Goal: Communication & Community: Answer question/provide support

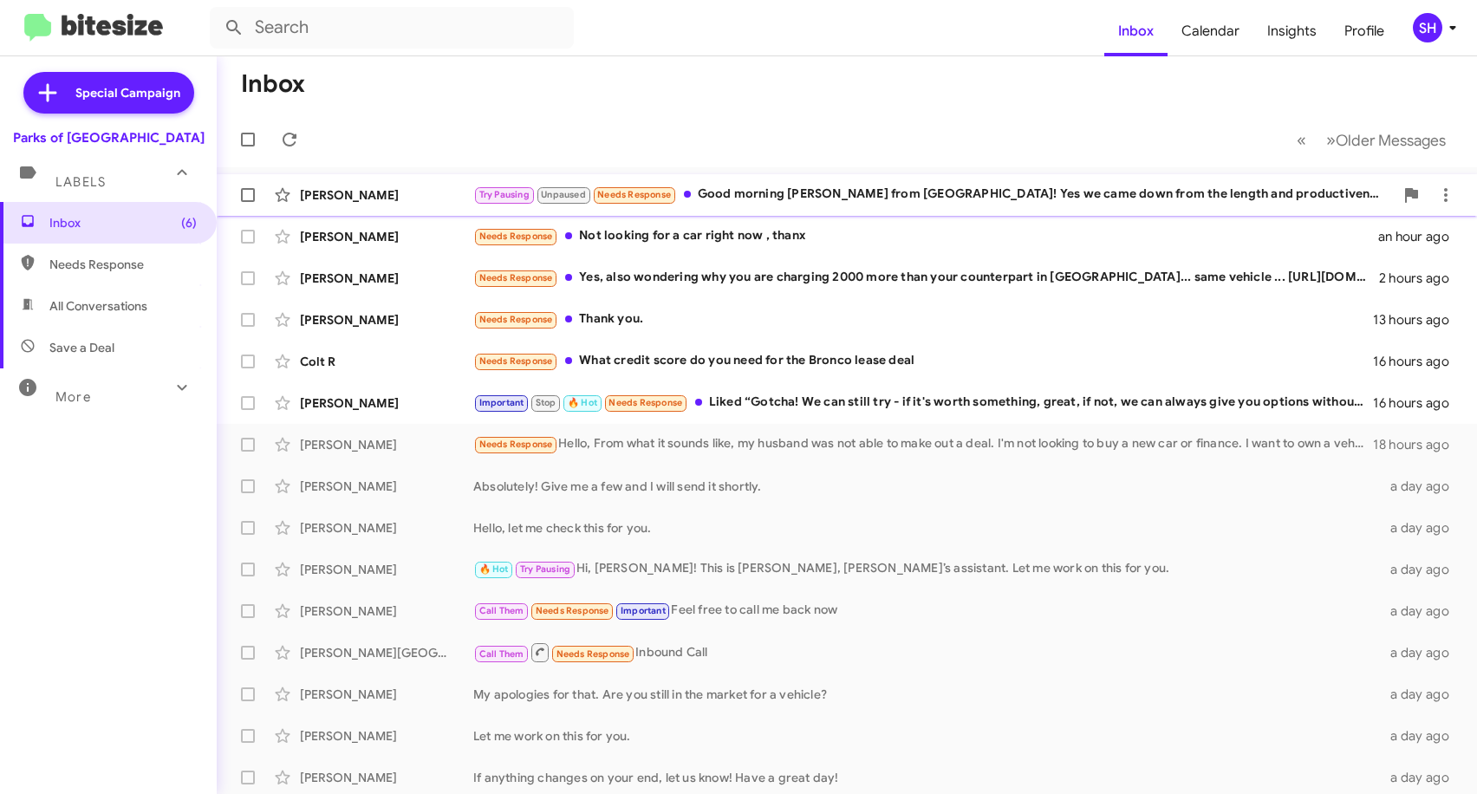
click at [929, 203] on div "Try Pausing Unpaused Needs Response Good morning [PERSON_NAME] from [GEOGRAPHIC…" at bounding box center [933, 195] width 920 height 20
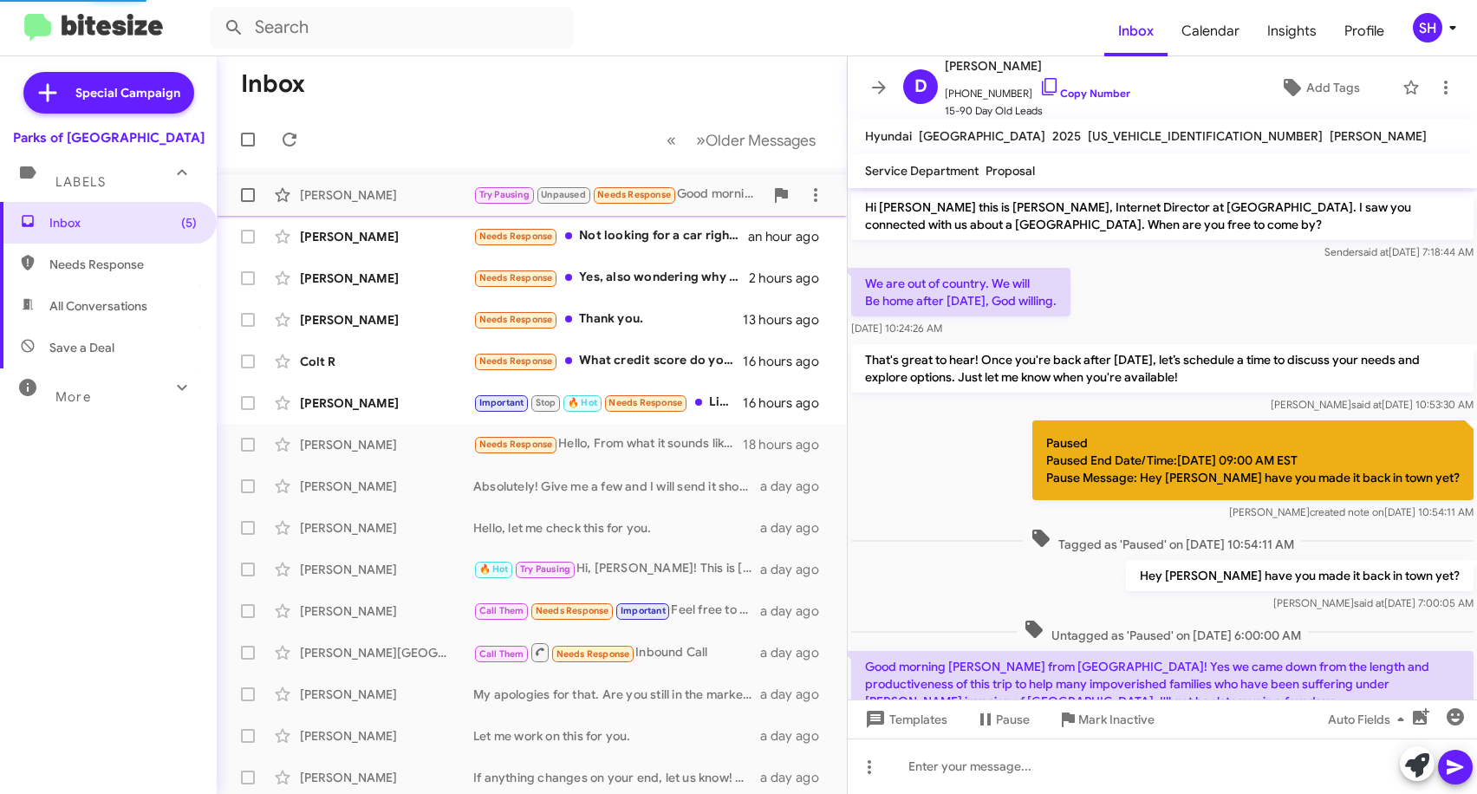
scroll to position [76, 0]
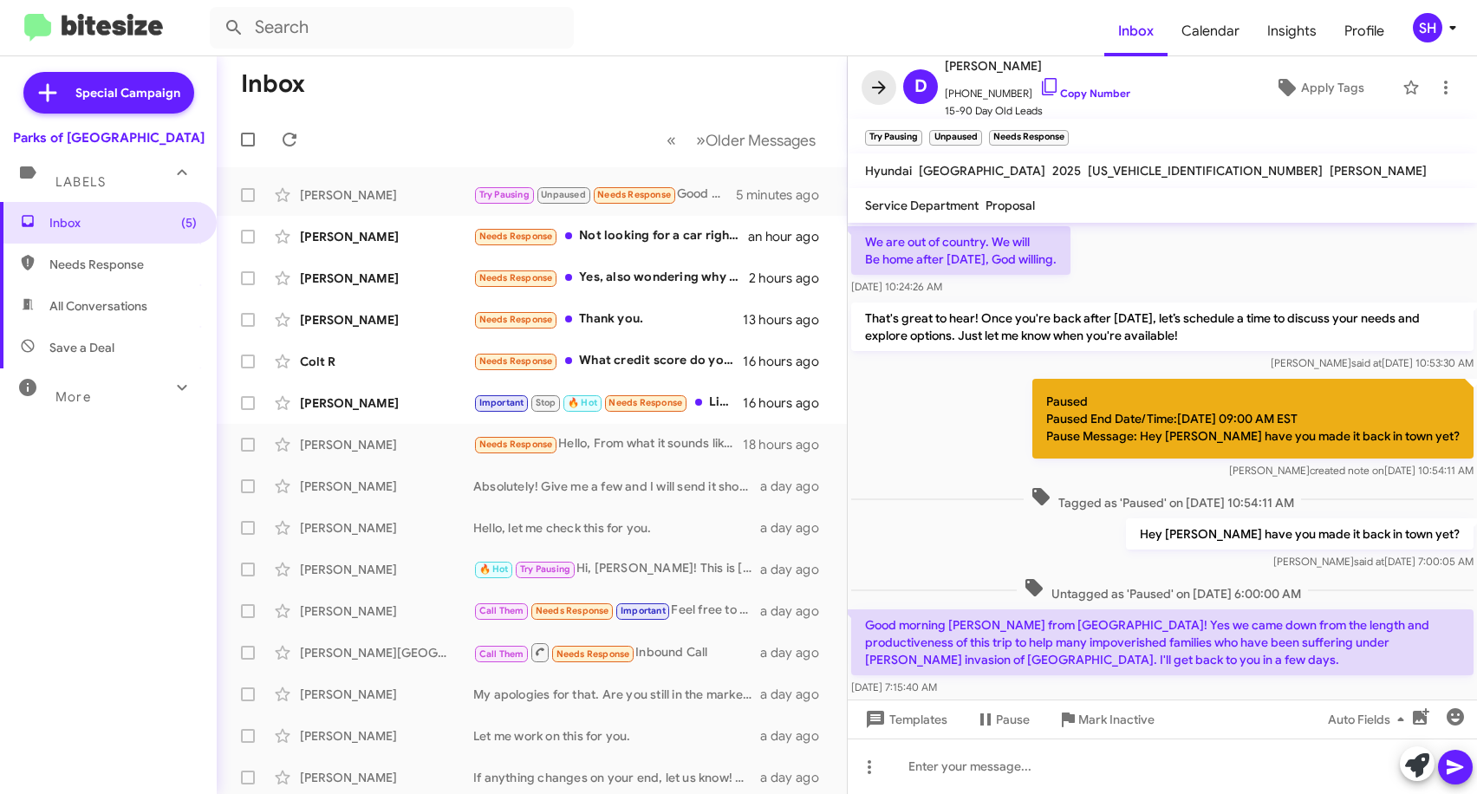
click at [869, 77] on icon at bounding box center [878, 87] width 21 height 21
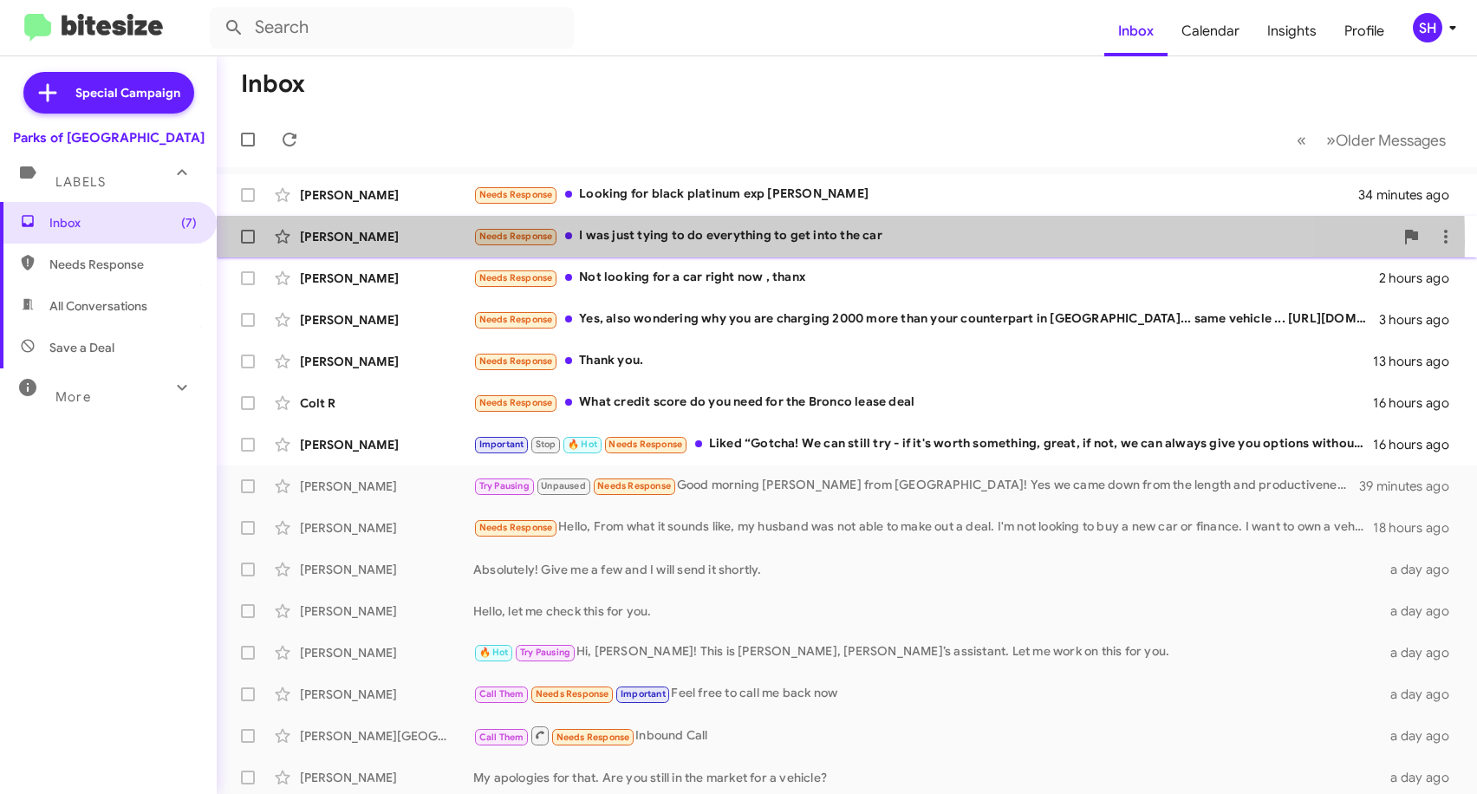
click at [727, 240] on div "Needs Response I was just tying to do everything to get into the car" at bounding box center [933, 236] width 920 height 20
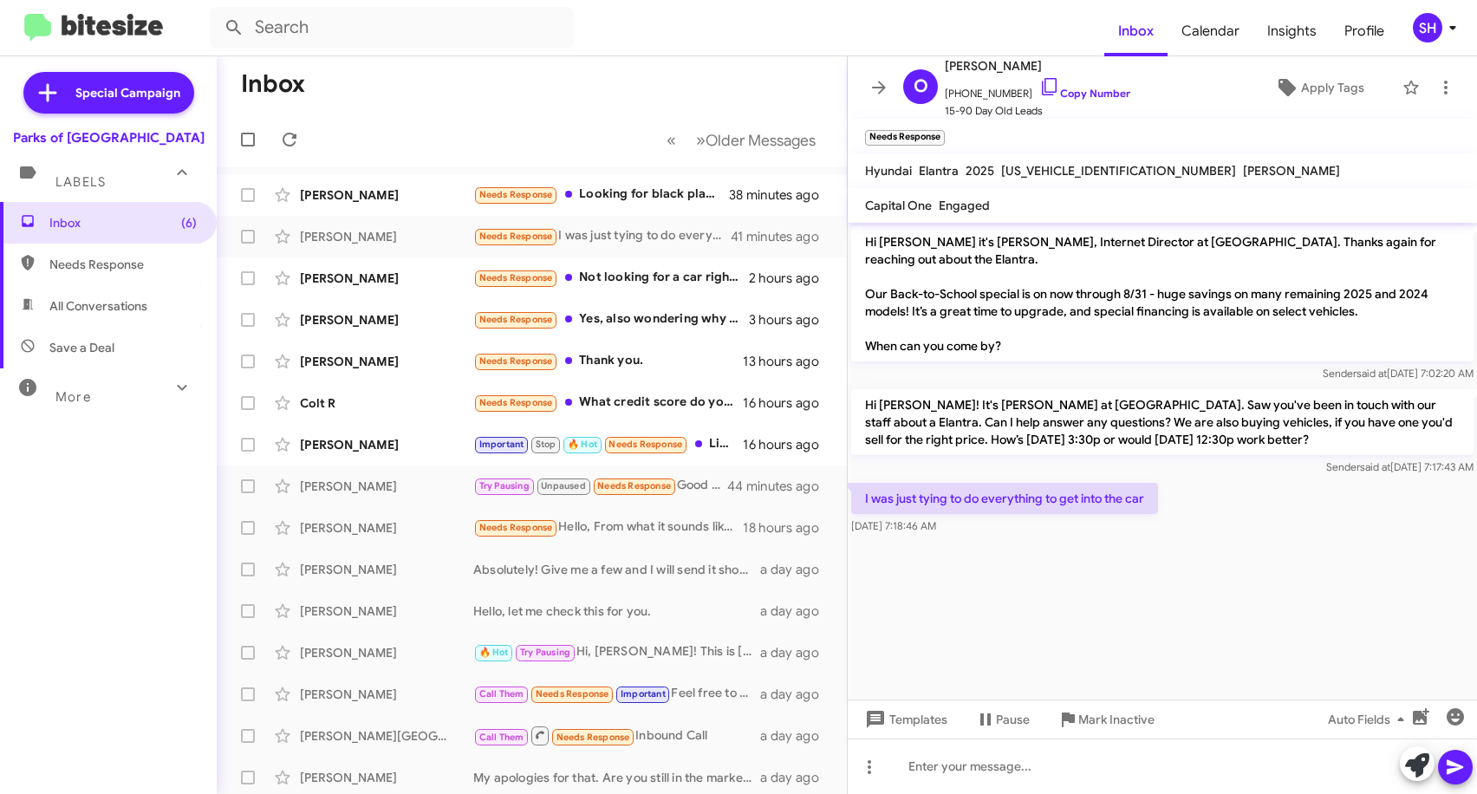
click at [1052, 610] on cdk-virtual-scroll-viewport "Hi [PERSON_NAME] it's [PERSON_NAME], Internet Director at [GEOGRAPHIC_DATA]. Th…" at bounding box center [1161, 461] width 629 height 477
click at [1039, 83] on icon at bounding box center [1049, 86] width 21 height 21
click at [970, 771] on div at bounding box center [1161, 765] width 629 height 55
click at [873, 78] on icon at bounding box center [878, 87] width 21 height 21
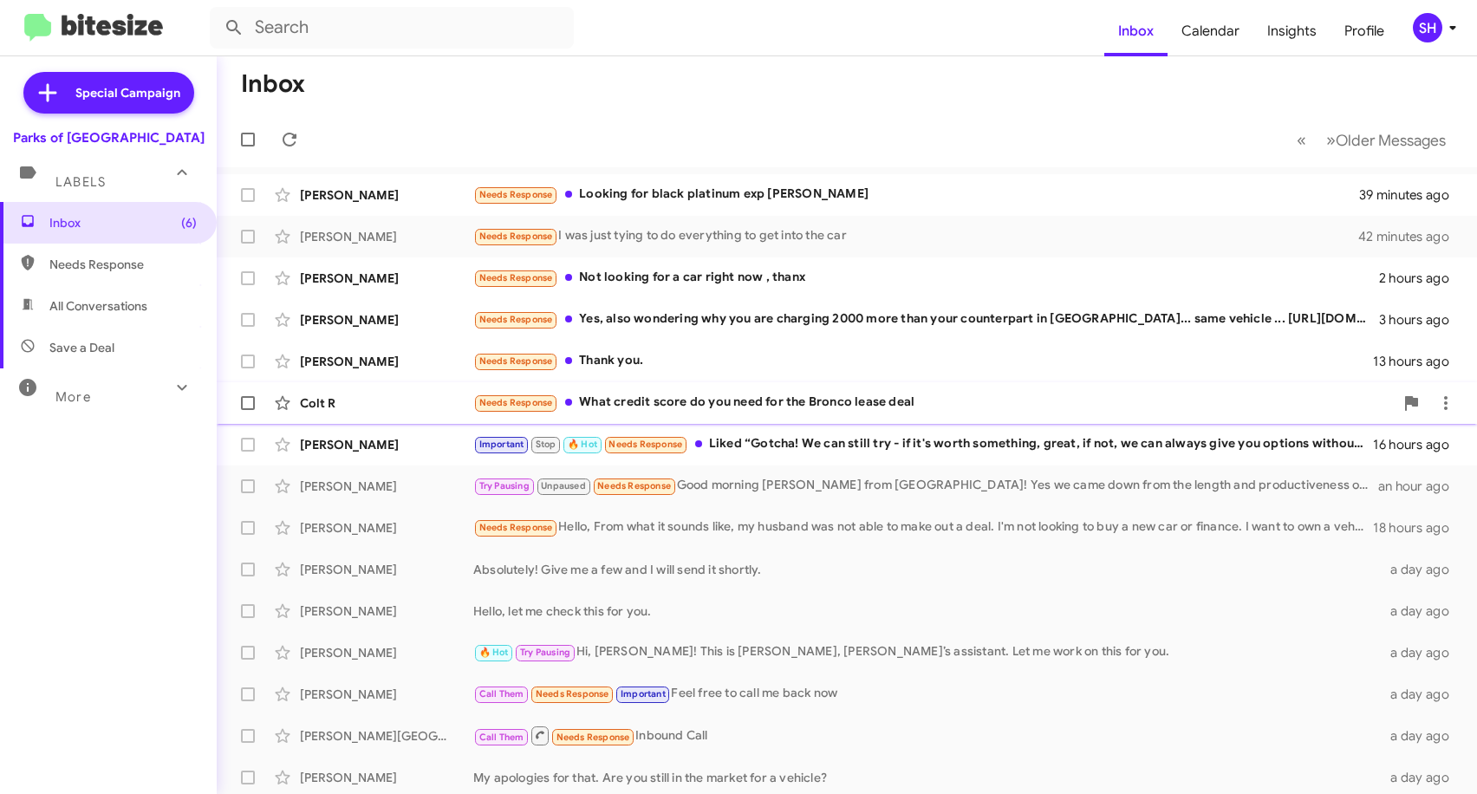
click at [707, 395] on div "Needs Response What credit score do you need for the Bronco lease deal" at bounding box center [933, 403] width 920 height 20
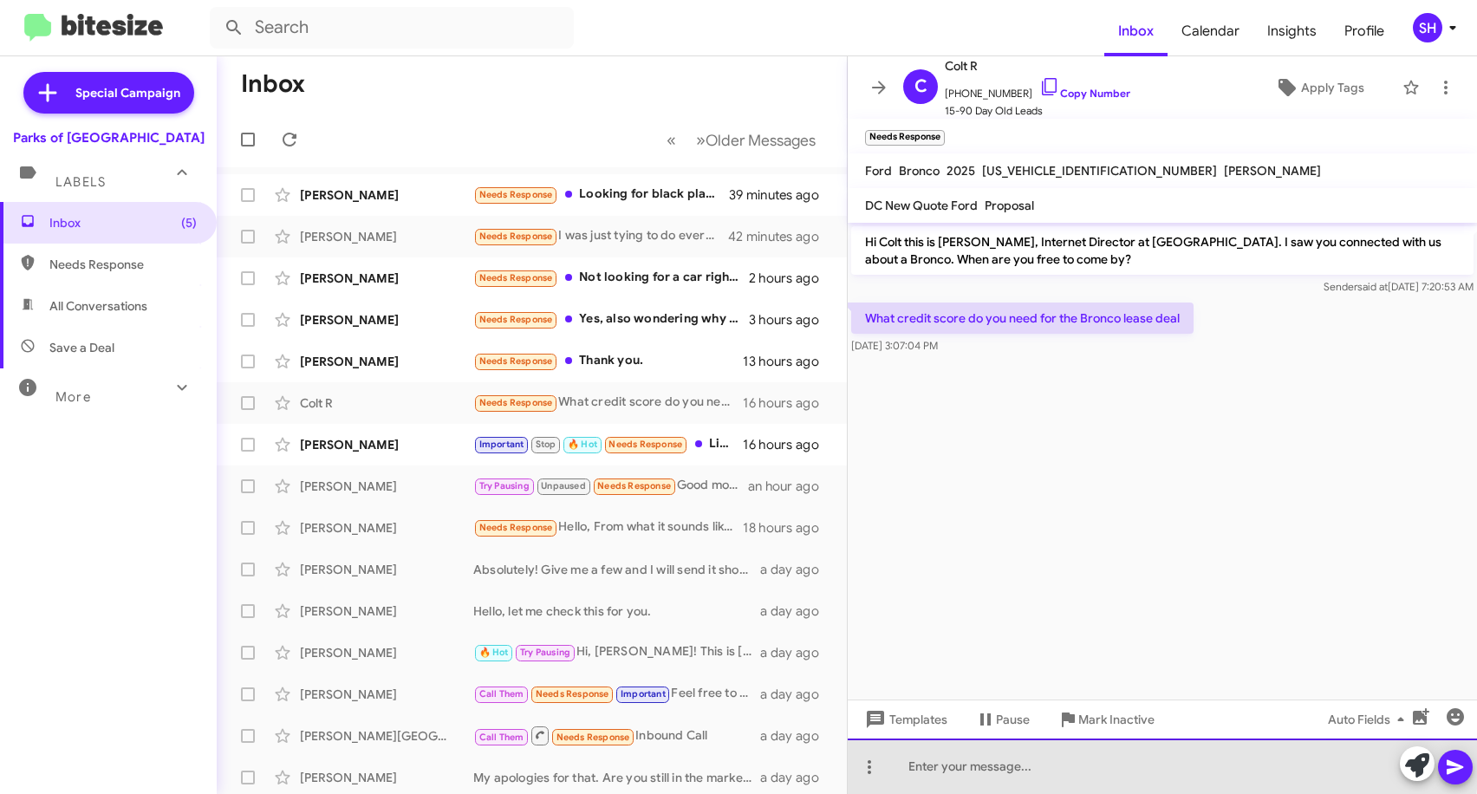
click at [960, 760] on div at bounding box center [1161, 765] width 629 height 55
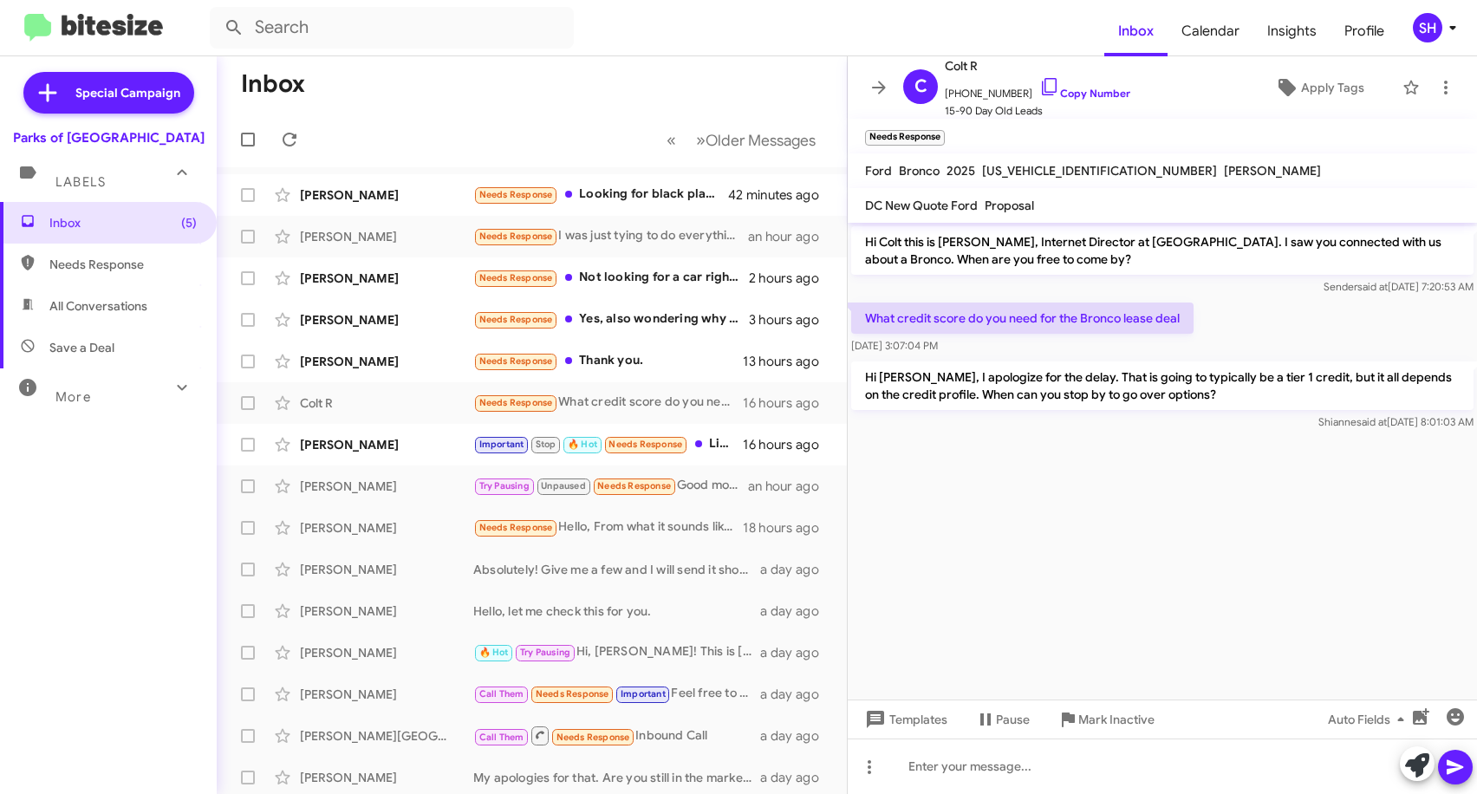
drag, startPoint x: 1107, startPoint y: 516, endPoint x: 981, endPoint y: 469, distance: 134.4
click at [1107, 516] on cdk-virtual-scroll-viewport "Hi Colt this is [PERSON_NAME], Internet Director at [GEOGRAPHIC_DATA]. I saw yo…" at bounding box center [1161, 461] width 629 height 477
click at [874, 94] on icon at bounding box center [878, 87] width 21 height 21
